Goal: Download file/media

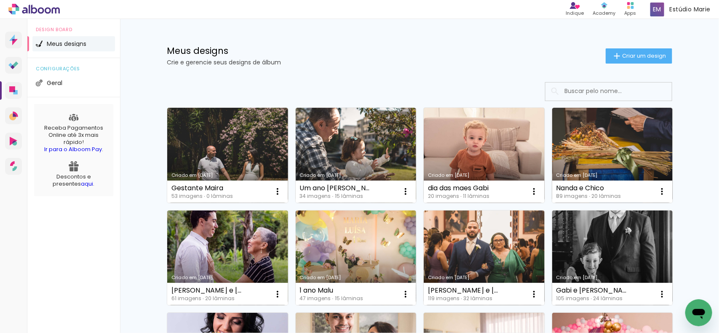
click at [314, 139] on link "Criado em [DATE]" at bounding box center [356, 155] width 121 height 95
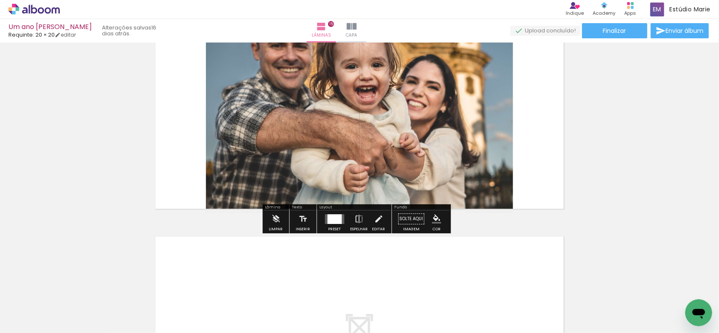
scroll to position [3132, 0]
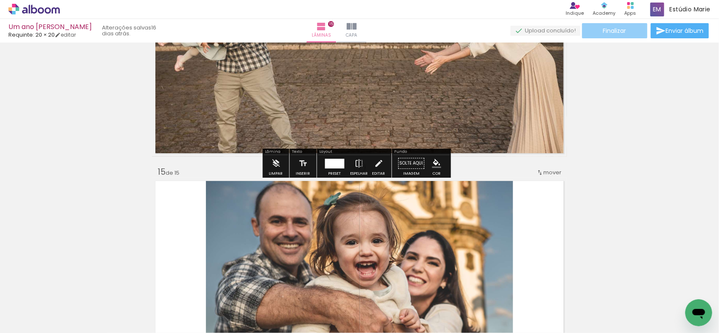
click at [624, 32] on paper-button "Finalizar" at bounding box center [614, 30] width 65 height 15
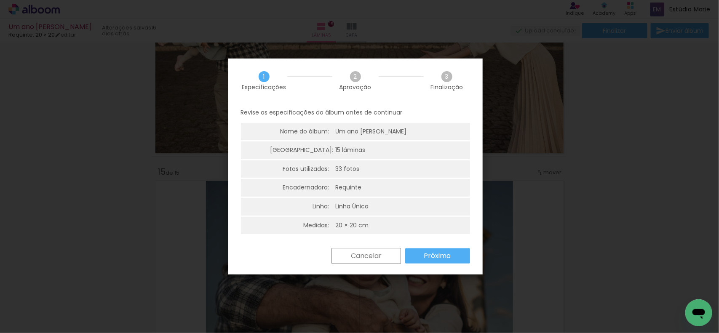
click at [421, 255] on paper-button "Próximo" at bounding box center [437, 255] width 65 height 15
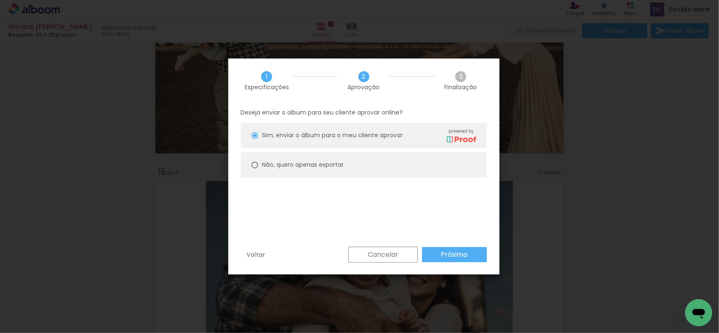
click at [293, 159] on paper-radio-button "Não, quero apenas exportar" at bounding box center [364, 164] width 246 height 25
type paper-radio-button "on"
click at [0, 0] on slot "Próximo" at bounding box center [0, 0] width 0 height 0
type input "Alta, 300 DPI"
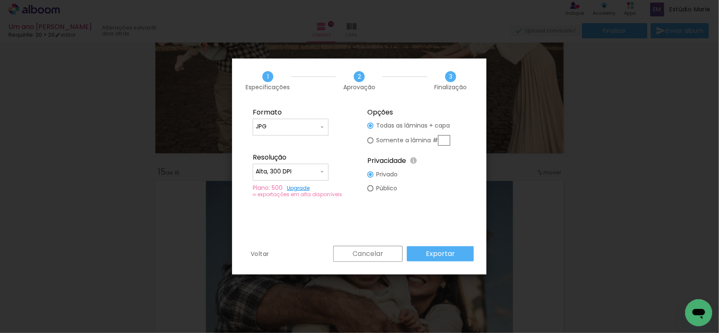
click at [0, 0] on slot "Exportar" at bounding box center [0, 0] width 0 height 0
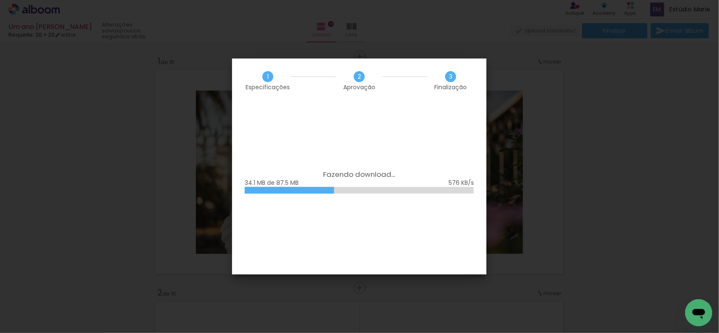
scroll to position [3132, 0]
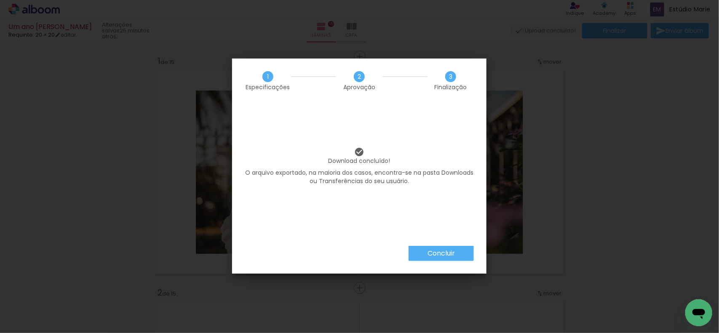
scroll to position [3132, 0]
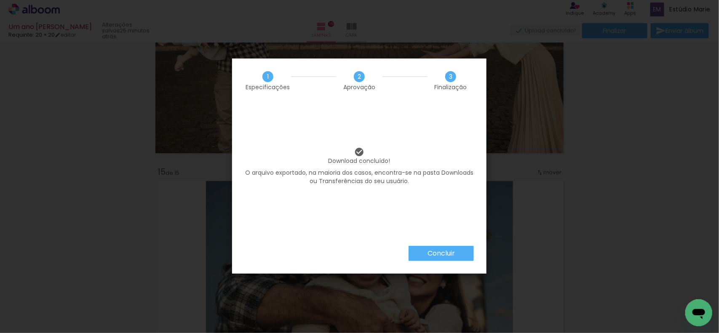
click at [422, 250] on paper-button "Concluir" at bounding box center [440, 253] width 65 height 15
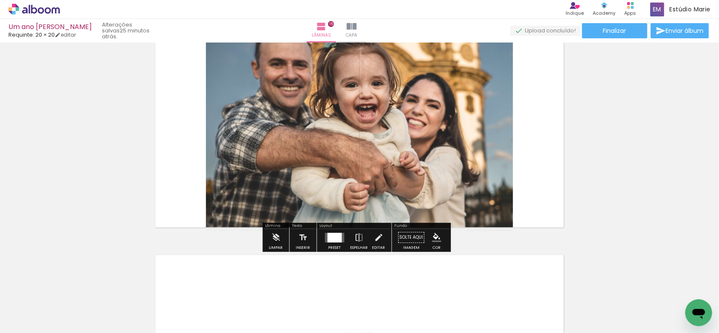
scroll to position [3289, 0]
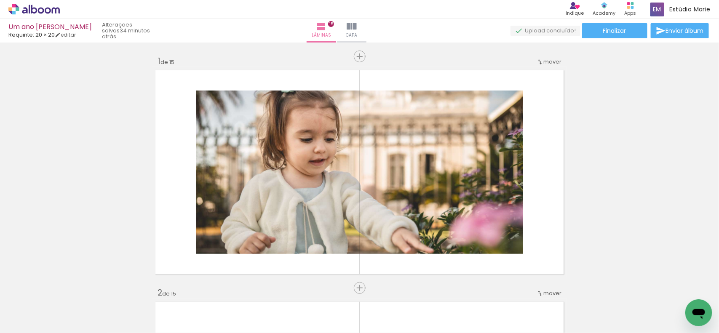
scroll to position [3289, 0]
